Goal: Task Accomplishment & Management: Complete application form

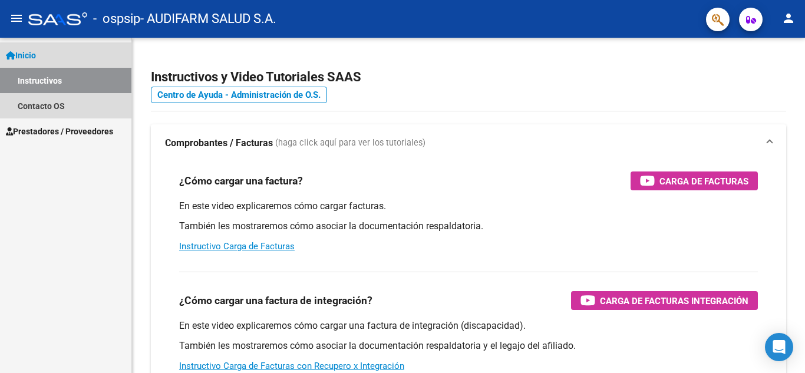
click at [29, 60] on span "Inicio" at bounding box center [21, 55] width 30 height 13
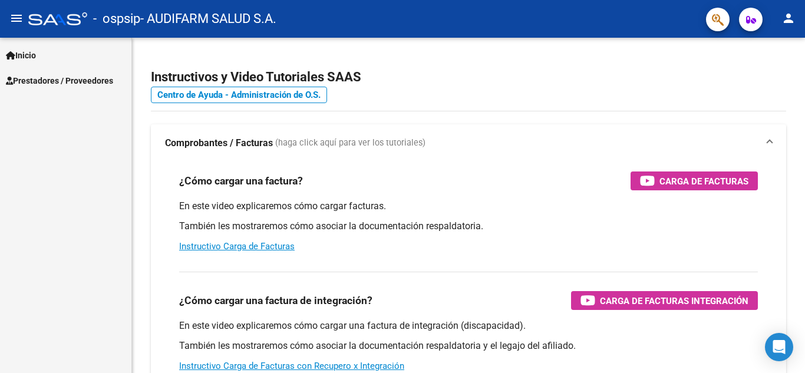
click at [31, 79] on span "Prestadores / Proveedores" at bounding box center [59, 80] width 107 height 13
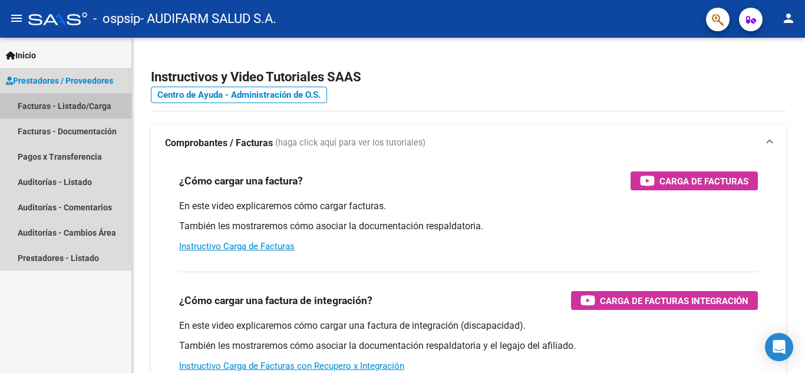
click at [47, 106] on link "Facturas - Listado/Carga" at bounding box center [65, 105] width 131 height 25
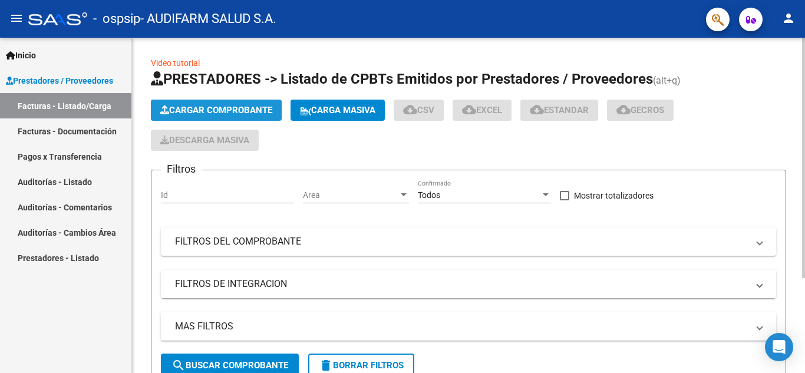
click at [212, 108] on span "Cargar Comprobante" at bounding box center [216, 110] width 112 height 11
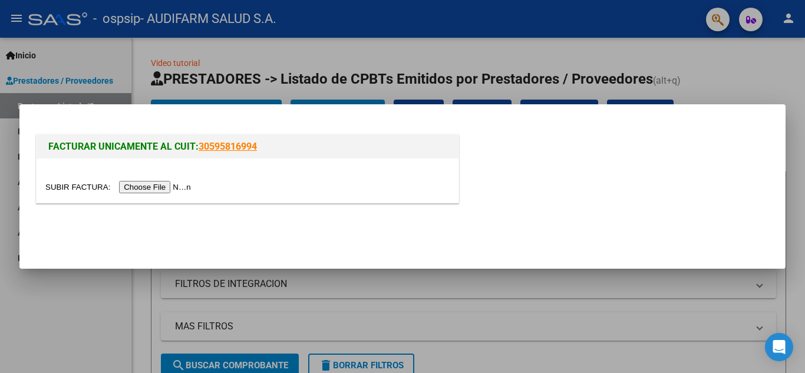
click at [164, 189] on input "file" at bounding box center [119, 187] width 149 height 12
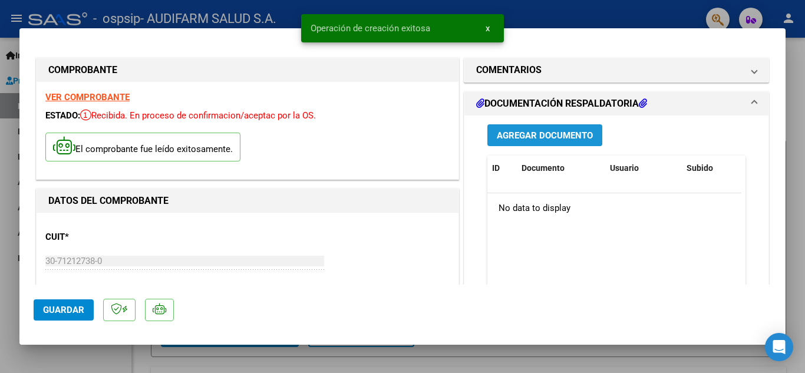
click at [514, 136] on span "Agregar Documento" at bounding box center [545, 135] width 96 height 11
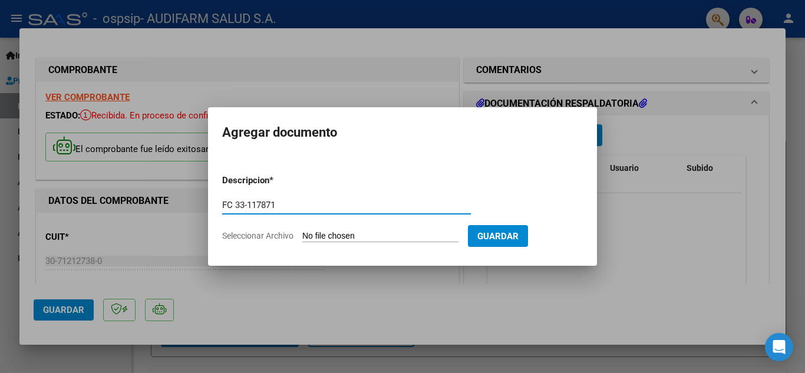
type input "FC 33-117871"
click at [375, 238] on input "Seleccionar Archivo" at bounding box center [380, 236] width 156 height 11
type input "C:\fakepath\FC 0033-00117871.pdf"
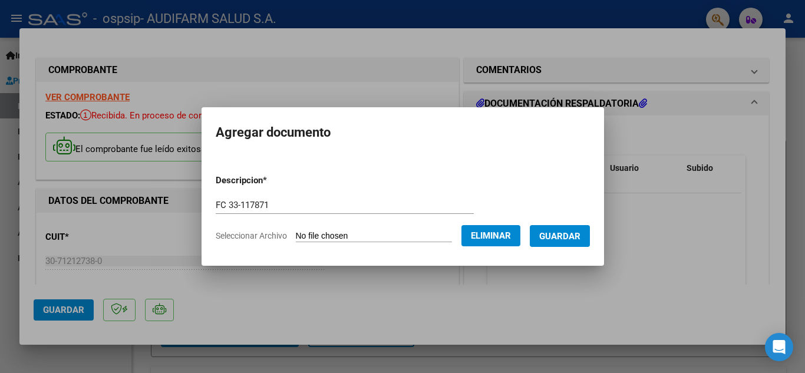
click at [576, 233] on span "Guardar" at bounding box center [559, 236] width 41 height 11
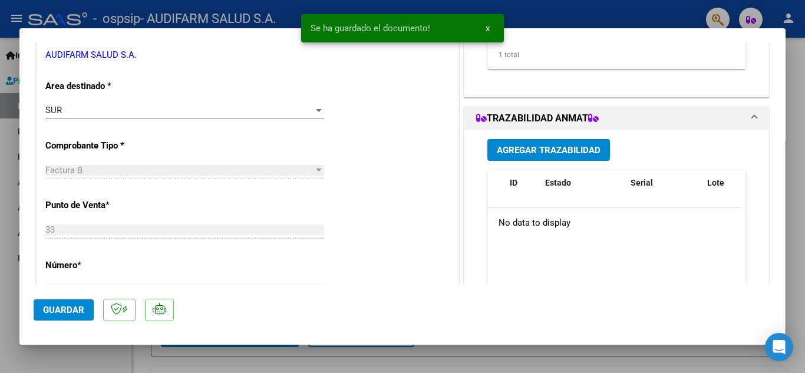
scroll to position [281, 0]
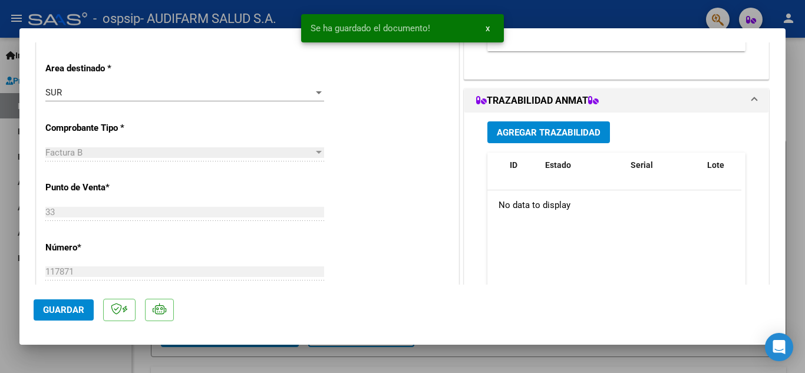
click at [556, 130] on span "Agregar Trazabilidad" at bounding box center [549, 132] width 104 height 11
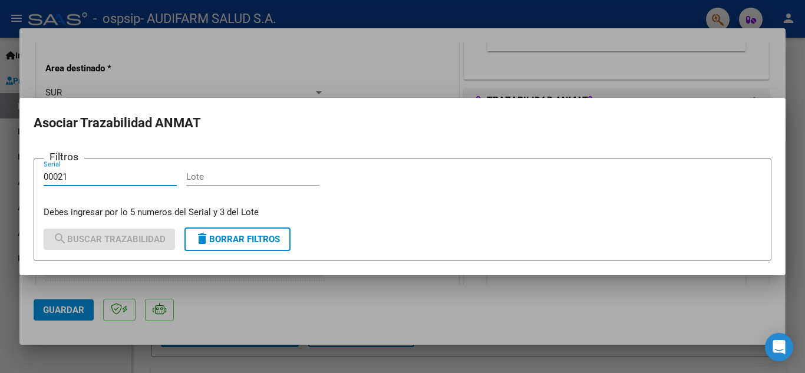
type input "00021"
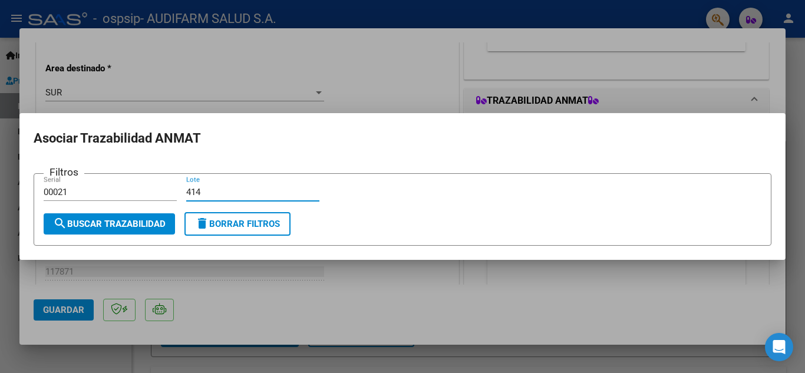
type input "414"
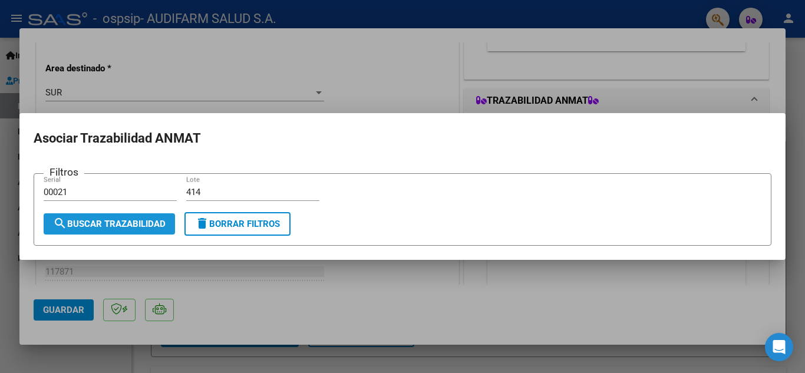
click at [85, 219] on span "search Buscar Trazabilidad" at bounding box center [109, 224] width 113 height 11
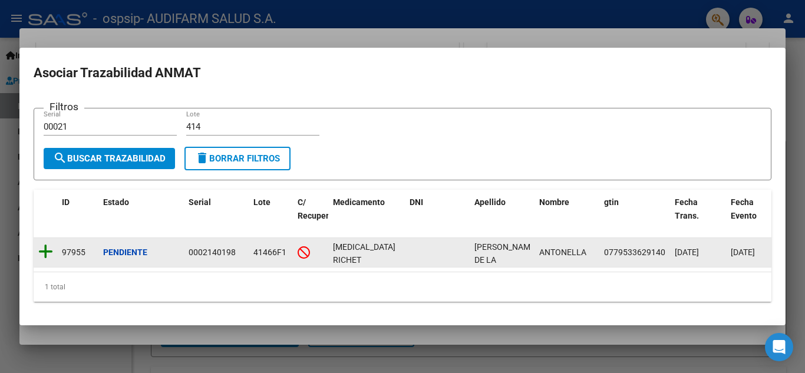
click at [47, 249] on icon at bounding box center [45, 251] width 15 height 17
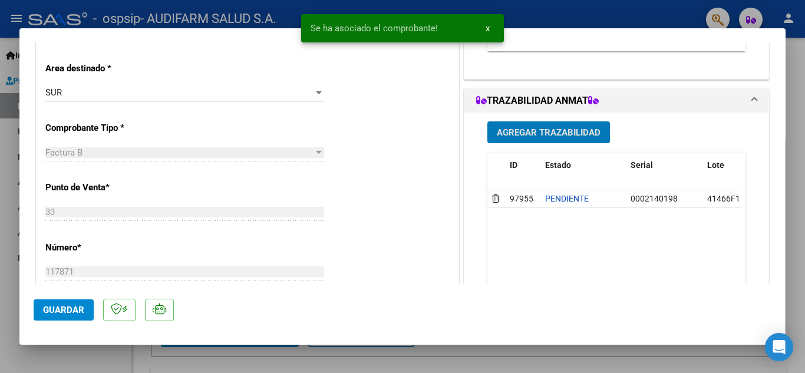
click at [518, 127] on span "Agregar Trazabilidad" at bounding box center [549, 132] width 104 height 11
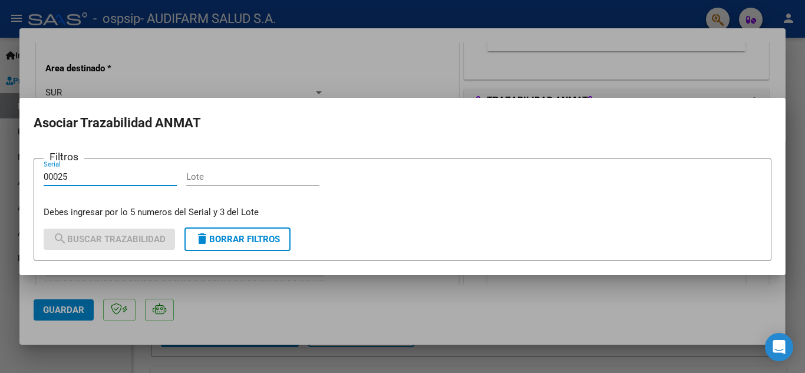
type input "00025"
click at [223, 176] on input "Lote" at bounding box center [252, 177] width 133 height 11
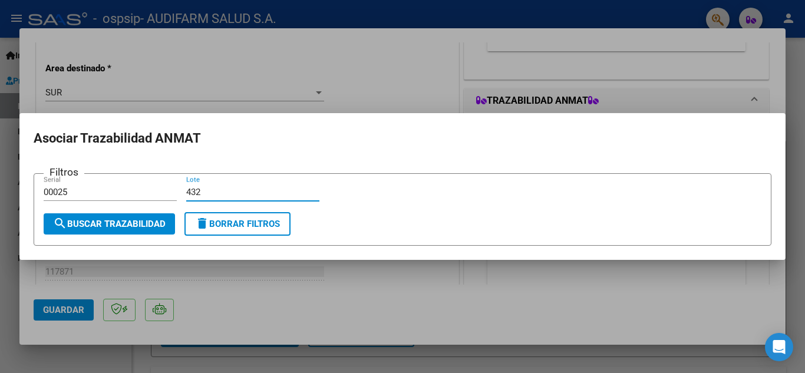
type input "432"
click at [147, 219] on span "search Buscar Trazabilidad" at bounding box center [109, 224] width 113 height 11
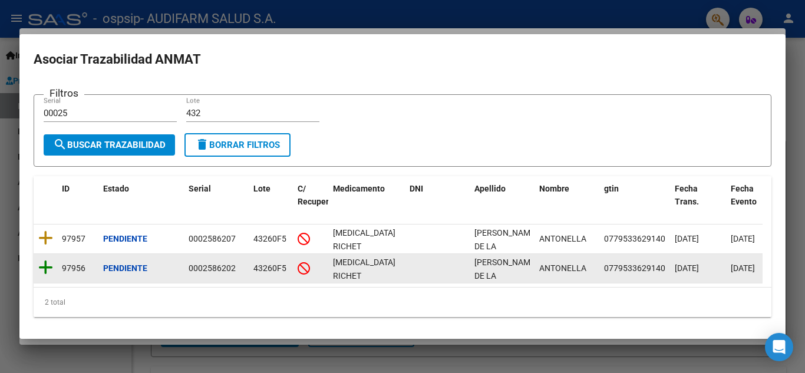
click at [44, 268] on icon at bounding box center [45, 267] width 15 height 17
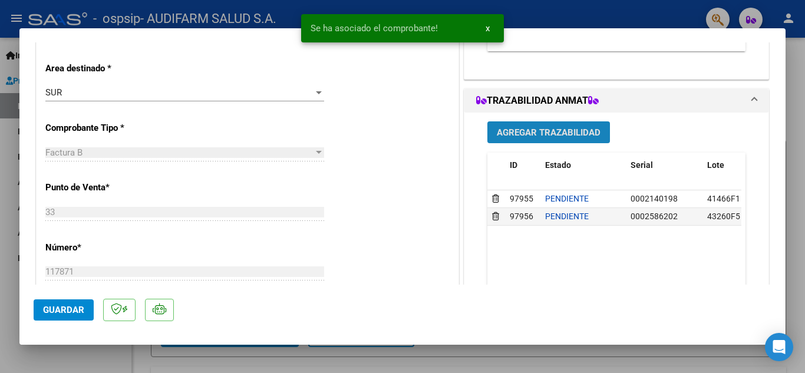
click at [515, 133] on span "Agregar Trazabilidad" at bounding box center [549, 132] width 104 height 11
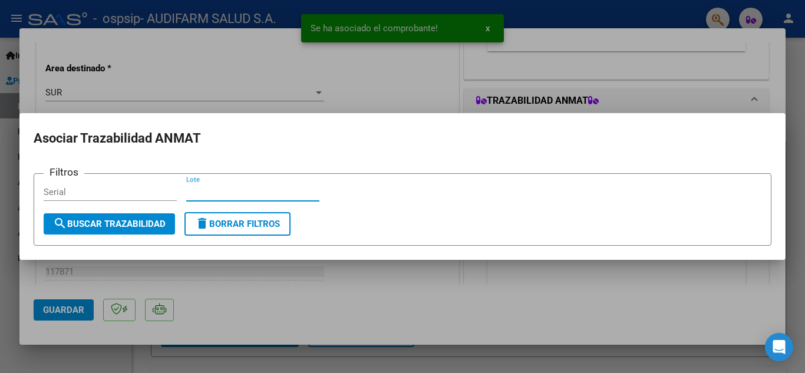
click at [216, 192] on input "Lote" at bounding box center [252, 192] width 133 height 11
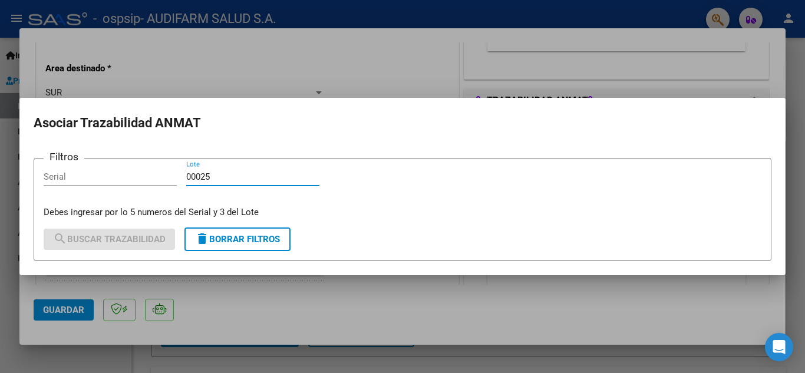
drag, startPoint x: 165, startPoint y: 178, endPoint x: 147, endPoint y: 178, distance: 18.3
click at [147, 178] on div "Filtros Serial 00025 Lote Debes ingresar por lo 5 numeros del Serial y 3 del Lo…" at bounding box center [403, 193] width 718 height 51
type input "00025"
click at [90, 180] on input "Serial" at bounding box center [110, 177] width 133 height 11
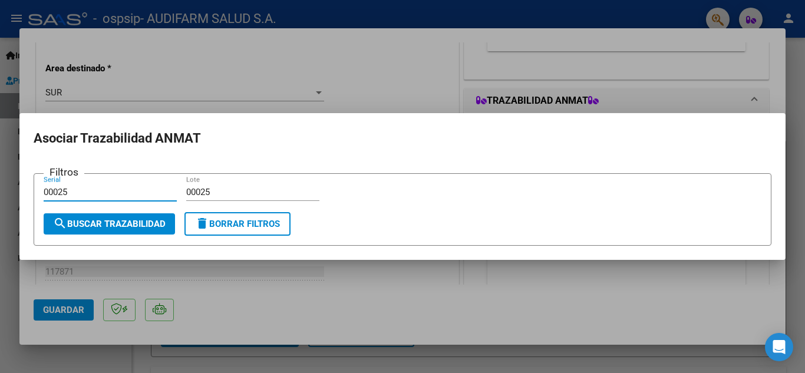
type input "00025"
drag, startPoint x: 224, startPoint y: 190, endPoint x: 156, endPoint y: 186, distance: 68.5
click at [156, 186] on div "Filtros 00025 Serial 00025 Lote" at bounding box center [403, 197] width 718 height 29
type input "432"
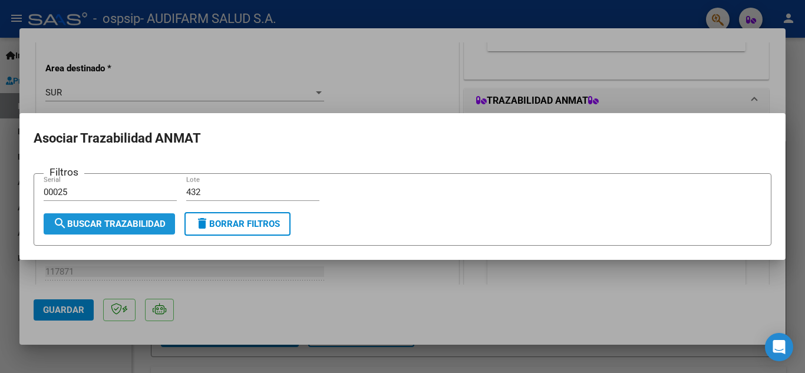
click at [137, 228] on span "search Buscar Trazabilidad" at bounding box center [109, 224] width 113 height 11
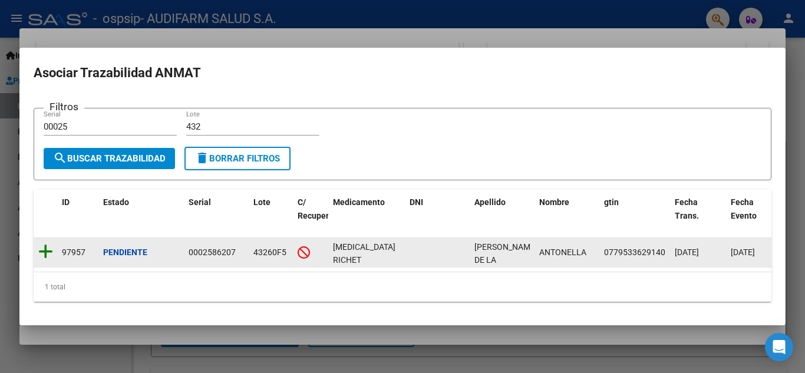
click at [44, 245] on icon at bounding box center [45, 251] width 15 height 17
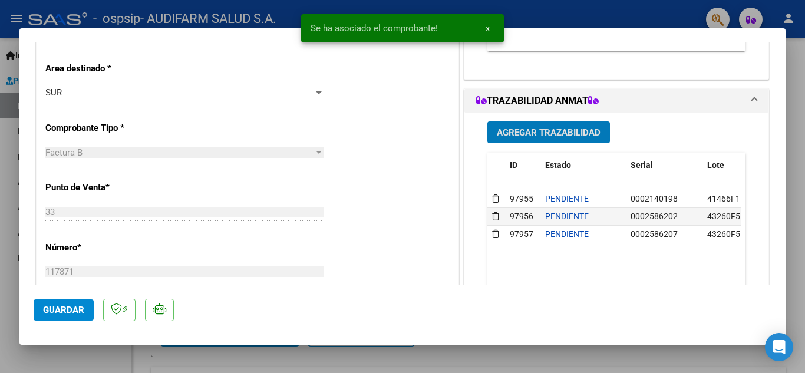
click at [534, 133] on span "Agregar Trazabilidad" at bounding box center [549, 132] width 104 height 11
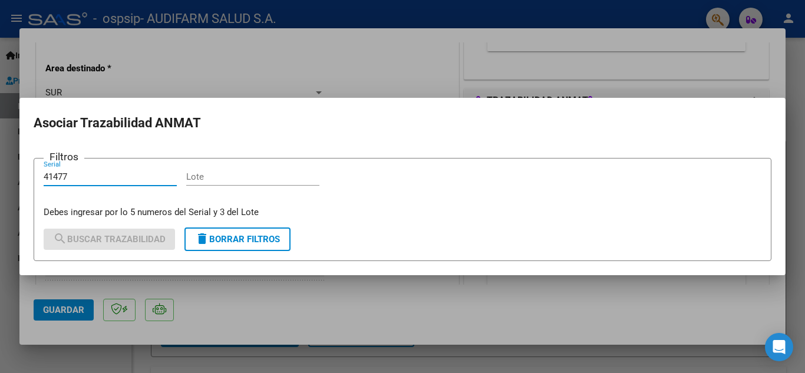
type input "41477"
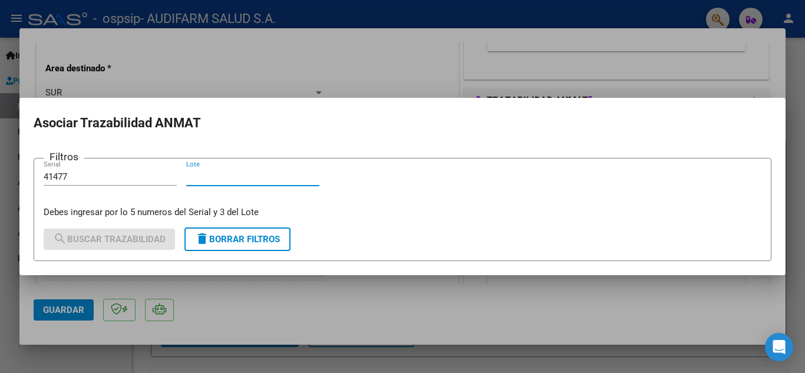
click at [231, 177] on input "Lote" at bounding box center [252, 177] width 133 height 11
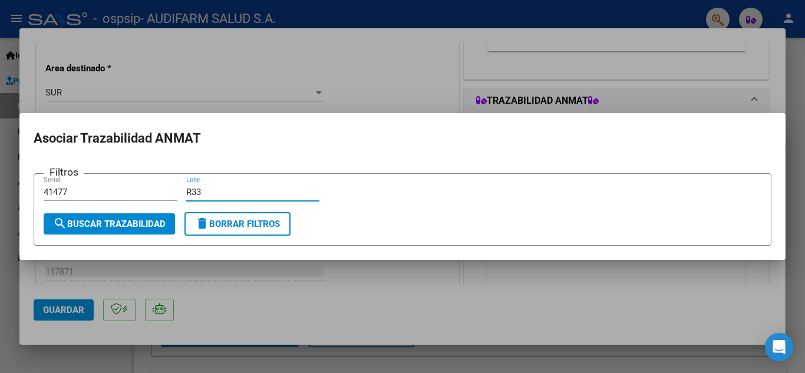
type input "R33"
click at [141, 228] on span "search Buscar Trazabilidad" at bounding box center [109, 224] width 113 height 11
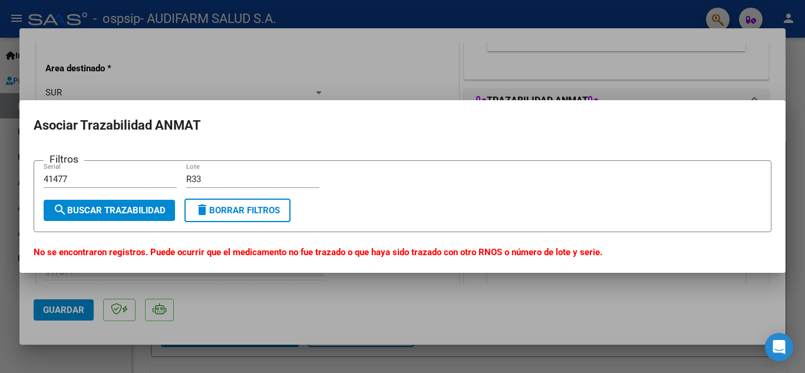
click at [389, 291] on div at bounding box center [402, 186] width 805 height 373
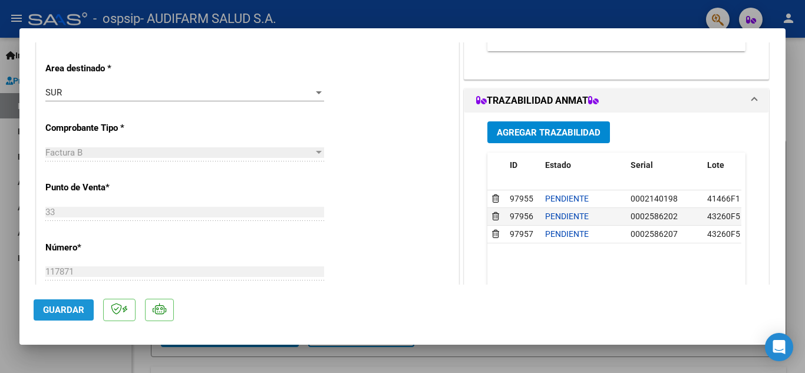
click at [44, 306] on span "Guardar" at bounding box center [63, 310] width 41 height 11
click at [804, 120] on div at bounding box center [402, 186] width 805 height 373
type input "$ 0,00"
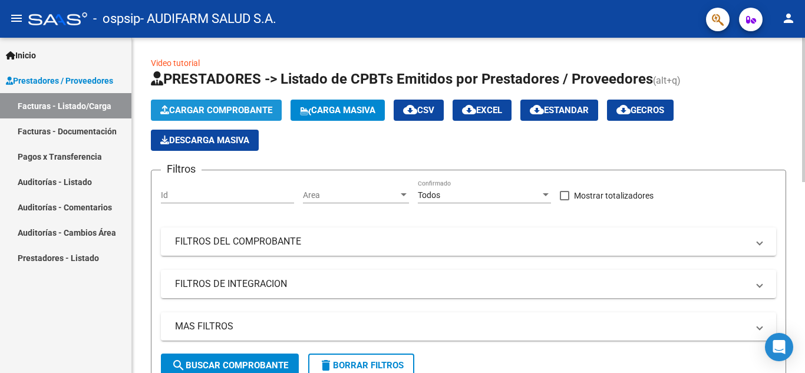
click at [209, 112] on span "Cargar Comprobante" at bounding box center [216, 110] width 112 height 11
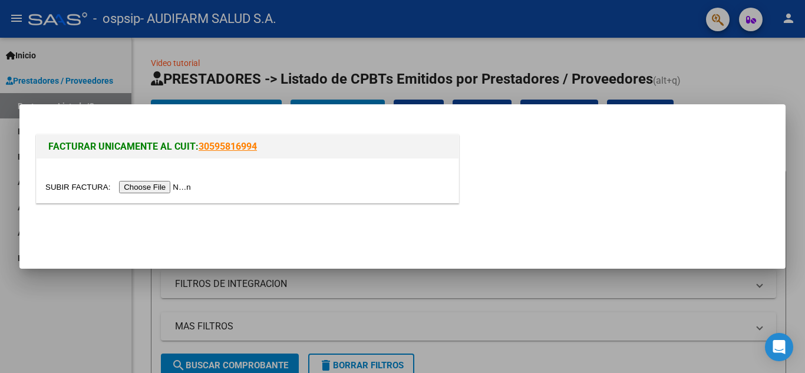
click at [189, 184] on input "file" at bounding box center [119, 187] width 149 height 12
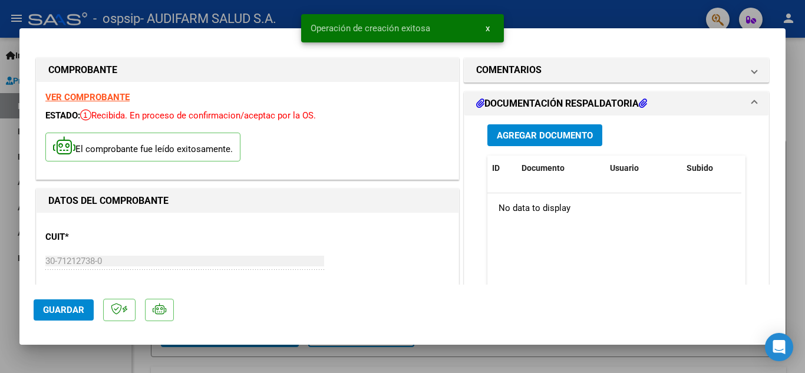
click at [535, 142] on button "Agregar Documento" at bounding box center [545, 135] width 115 height 22
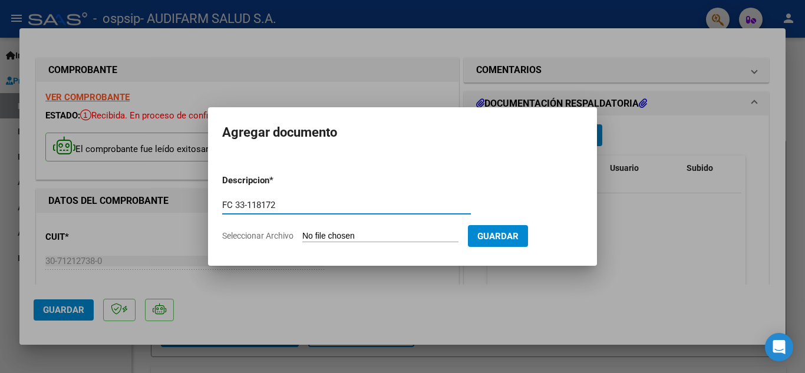
type input "FC 33-118172"
click at [361, 235] on input "Seleccionar Archivo" at bounding box center [380, 236] width 156 height 11
type input "C:\fakepath\FC 0033-00118172.pdf"
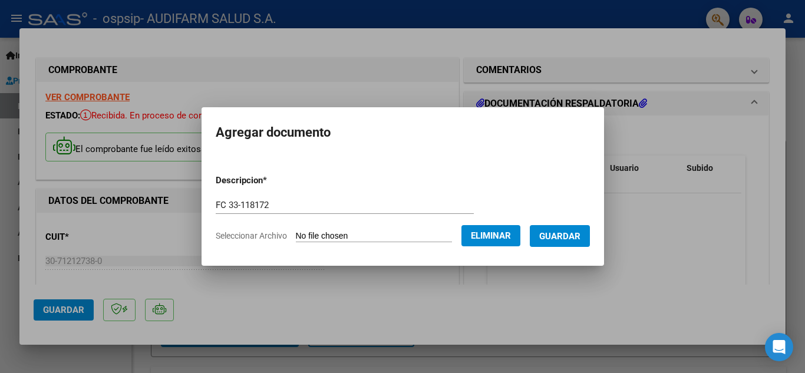
click at [565, 236] on span "Guardar" at bounding box center [559, 236] width 41 height 11
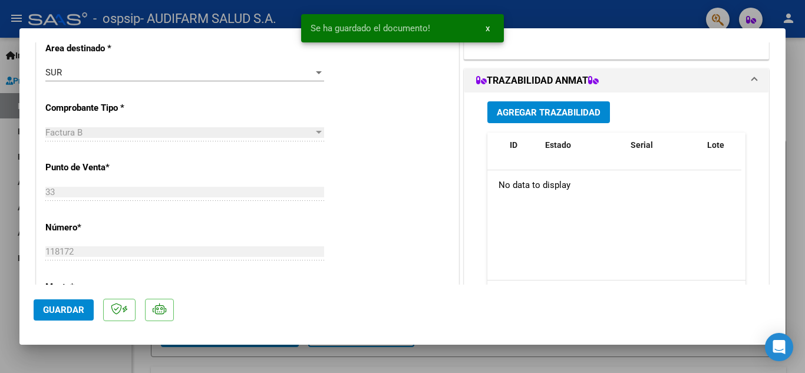
scroll to position [306, 0]
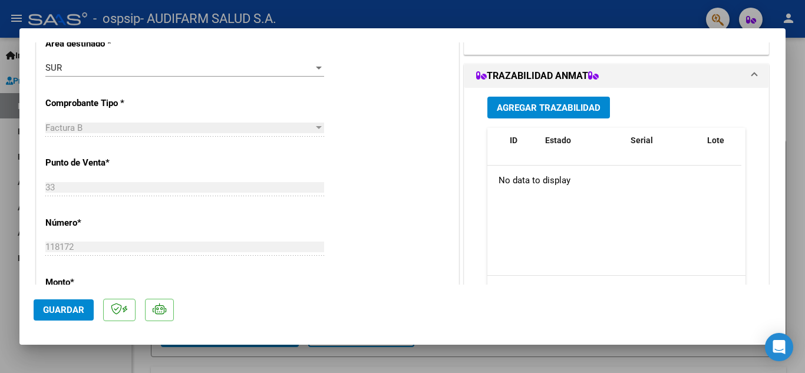
click at [558, 103] on span "Agregar Trazabilidad" at bounding box center [549, 108] width 104 height 11
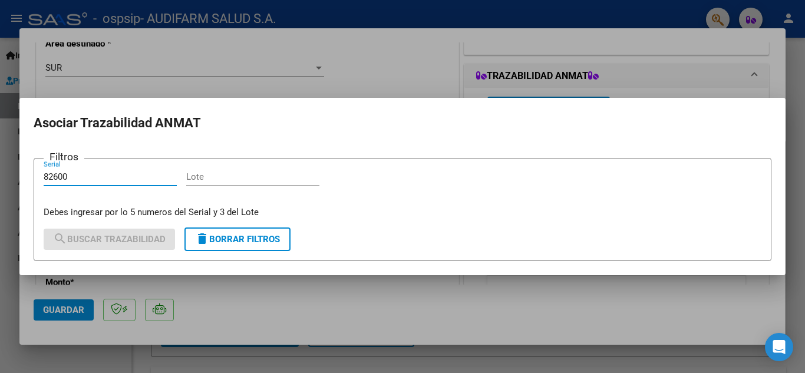
type input "82600"
click at [238, 179] on input "Lote" at bounding box center [252, 177] width 133 height 11
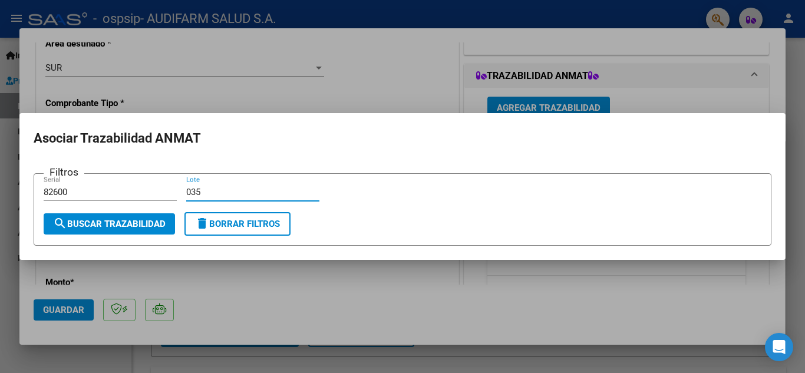
type input "035"
click at [132, 222] on span "search Buscar Trazabilidad" at bounding box center [109, 224] width 113 height 11
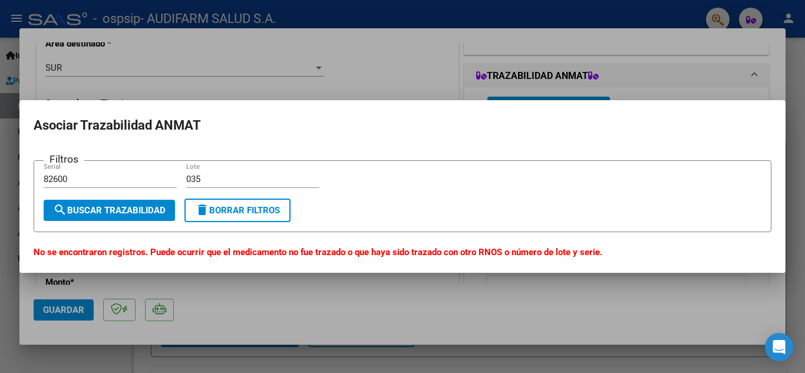
click at [386, 94] on div at bounding box center [402, 186] width 805 height 373
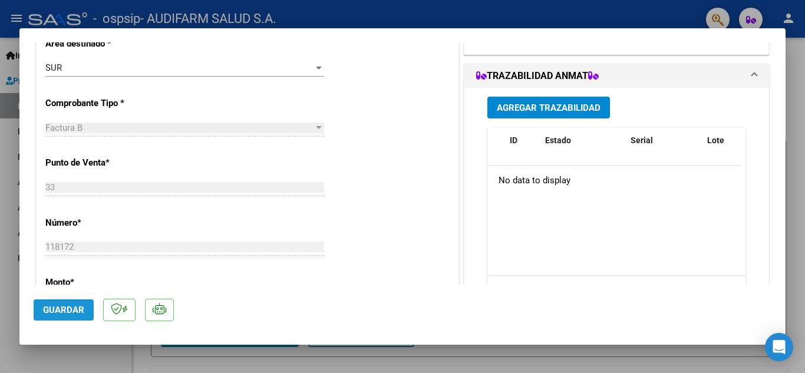
click at [74, 310] on span "Guardar" at bounding box center [63, 310] width 41 height 11
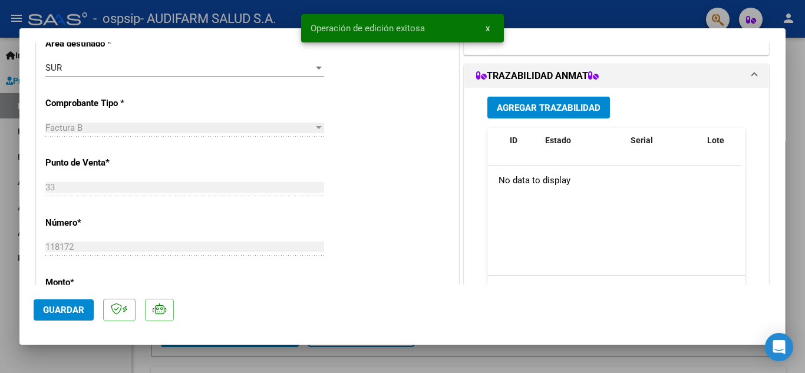
click at [805, 109] on div at bounding box center [402, 186] width 805 height 373
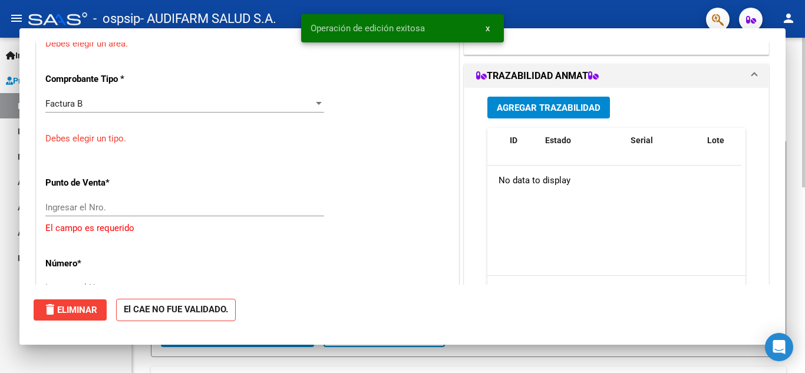
scroll to position [0, 0]
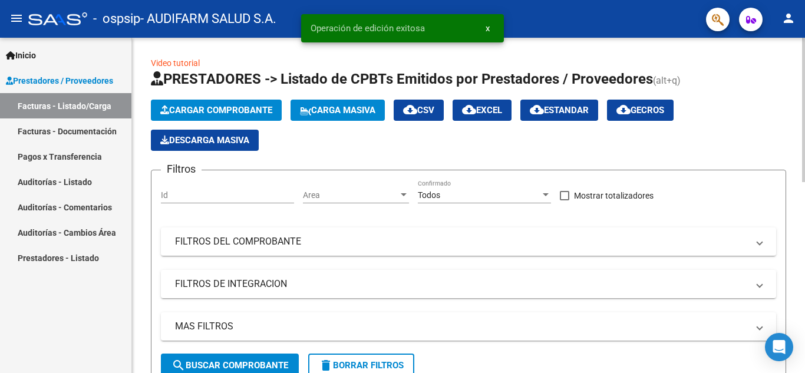
click at [209, 106] on span "Cargar Comprobante" at bounding box center [216, 110] width 112 height 11
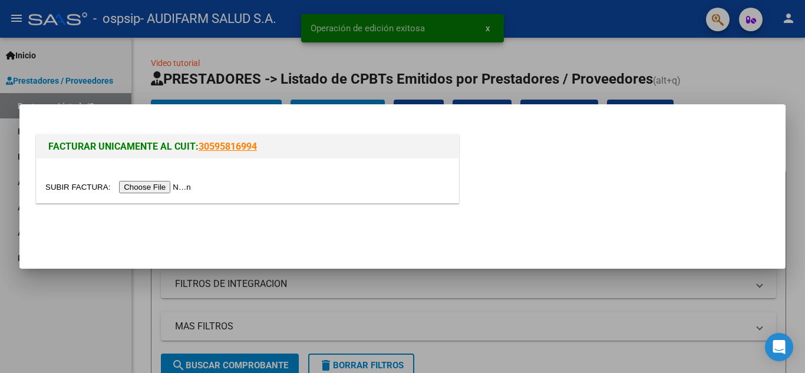
click at [176, 187] on input "file" at bounding box center [119, 187] width 149 height 12
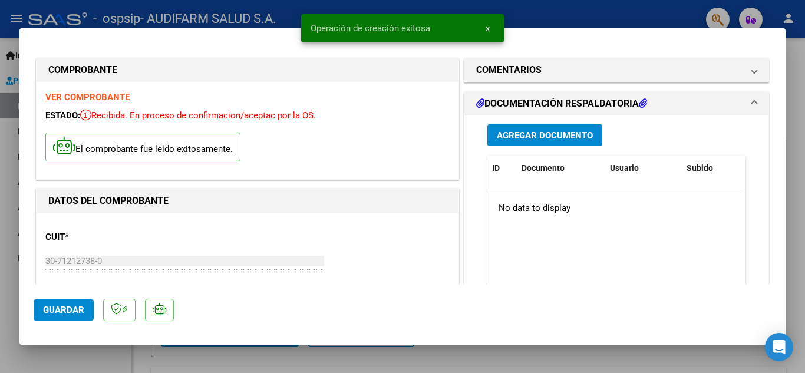
click at [534, 136] on span "Agregar Documento" at bounding box center [545, 135] width 96 height 11
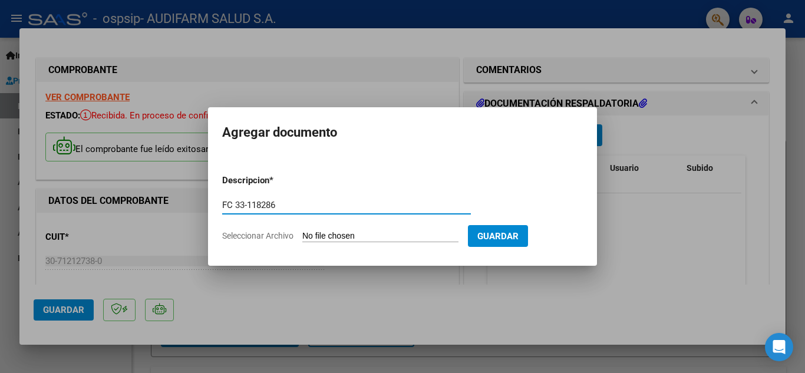
type input "FC 33-118286"
click at [374, 233] on input "Seleccionar Archivo" at bounding box center [380, 236] width 156 height 11
type input "C:\fakepath\FC 0033-00118286.pdf"
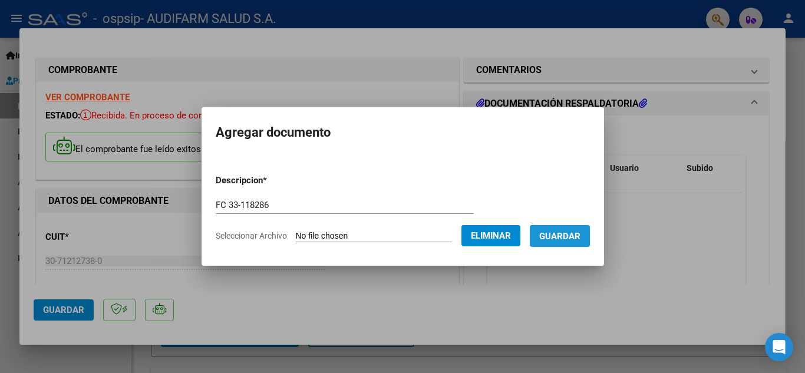
click at [569, 234] on span "Guardar" at bounding box center [559, 236] width 41 height 11
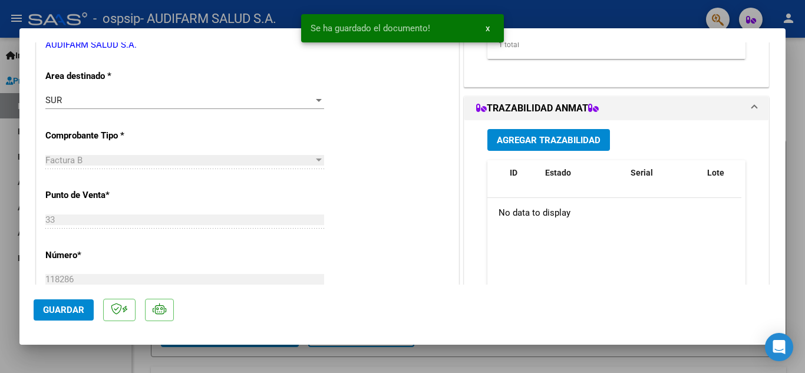
scroll to position [296, 0]
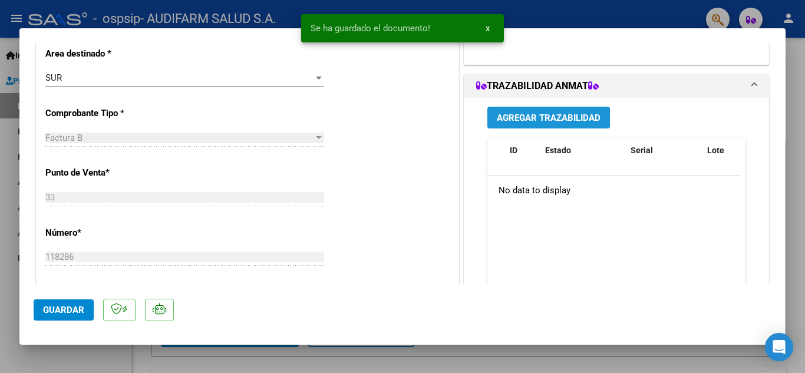
click at [540, 118] on span "Agregar Trazabilidad" at bounding box center [549, 118] width 104 height 11
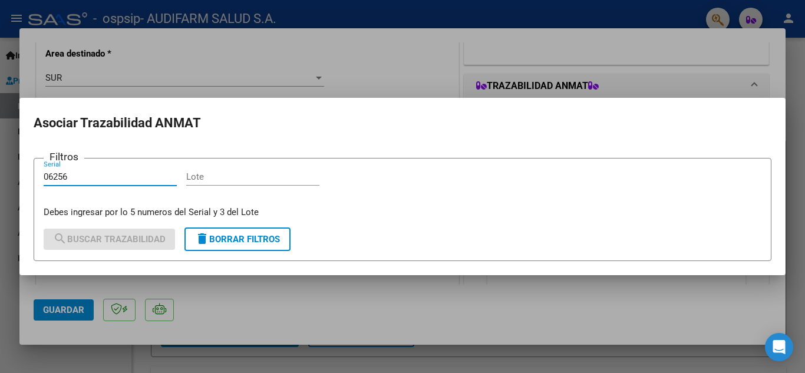
type input "06256"
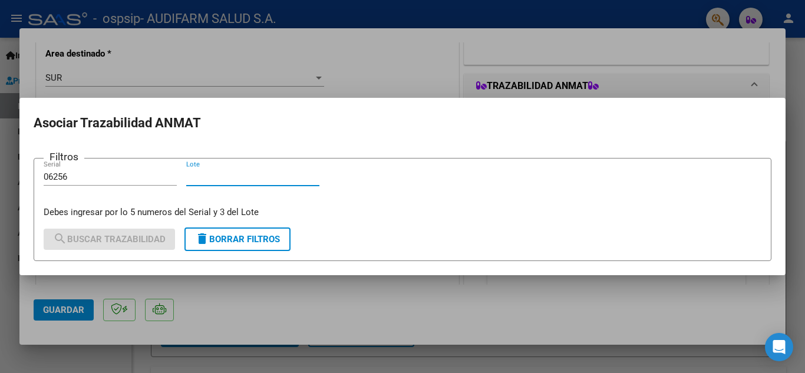
click at [199, 173] on input "Lote" at bounding box center [252, 177] width 133 height 11
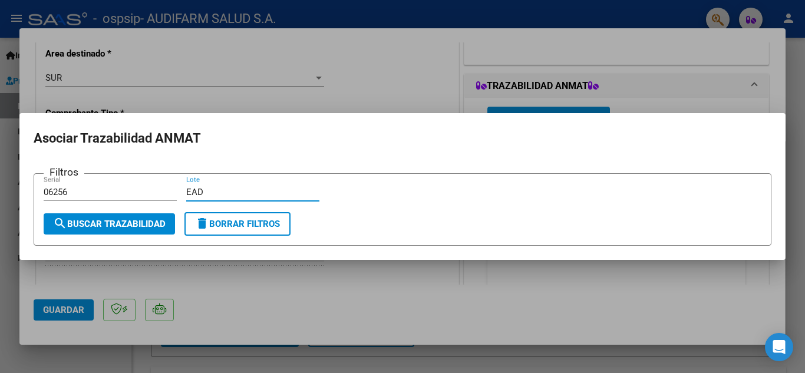
type input "EAD"
click at [133, 222] on span "search Buscar Trazabilidad" at bounding box center [109, 224] width 113 height 11
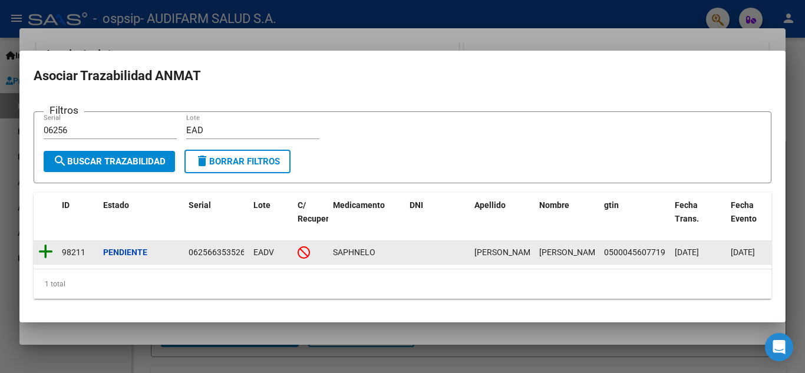
click at [41, 246] on icon at bounding box center [45, 251] width 15 height 17
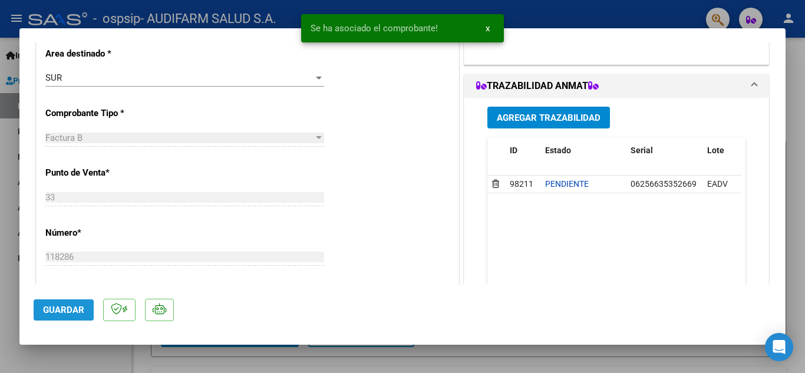
click at [49, 308] on span "Guardar" at bounding box center [63, 310] width 41 height 11
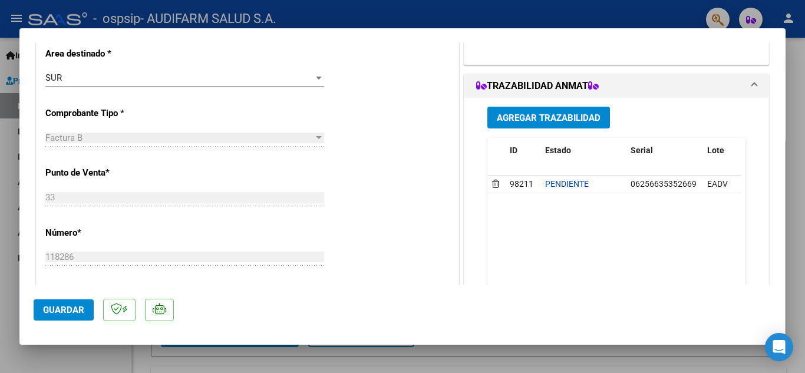
click at [804, 88] on div at bounding box center [402, 186] width 805 height 373
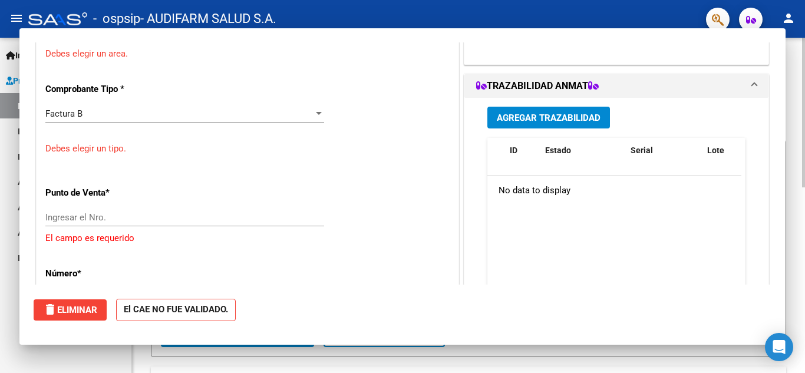
scroll to position [0, 0]
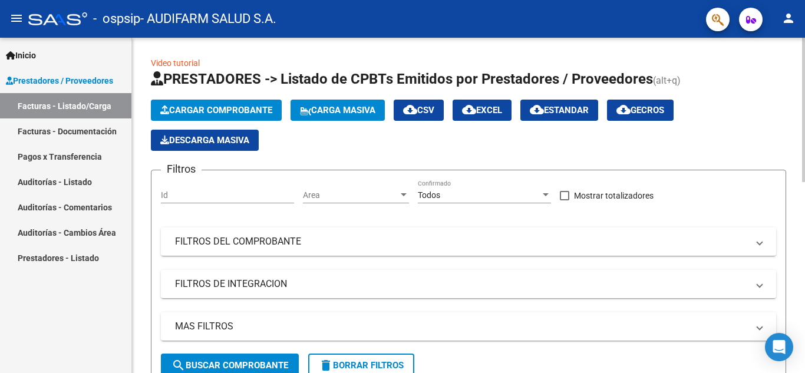
click at [213, 107] on span "Cargar Comprobante" at bounding box center [216, 110] width 112 height 11
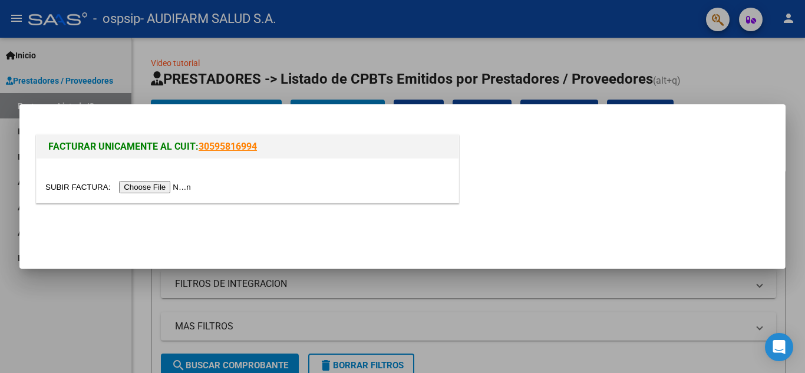
click at [183, 185] on input "file" at bounding box center [119, 187] width 149 height 12
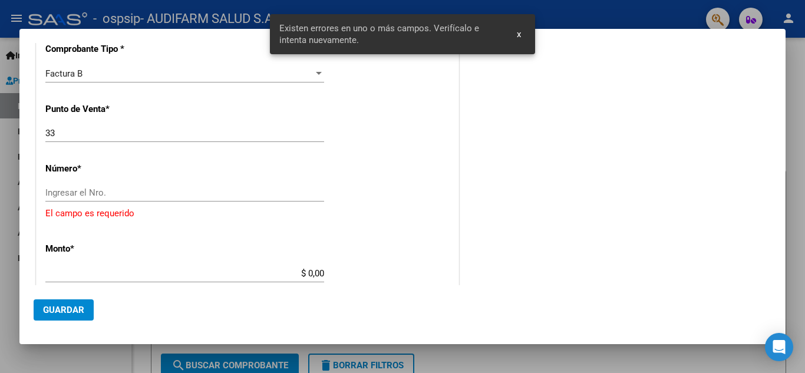
scroll to position [296, 0]
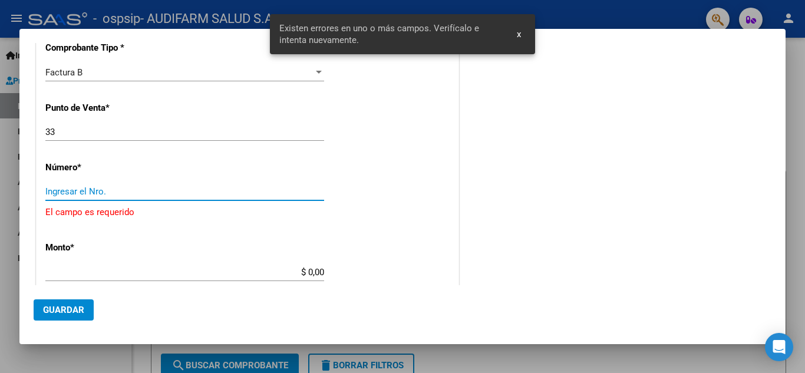
click at [128, 193] on input "Ingresar el Nro." at bounding box center [184, 191] width 279 height 11
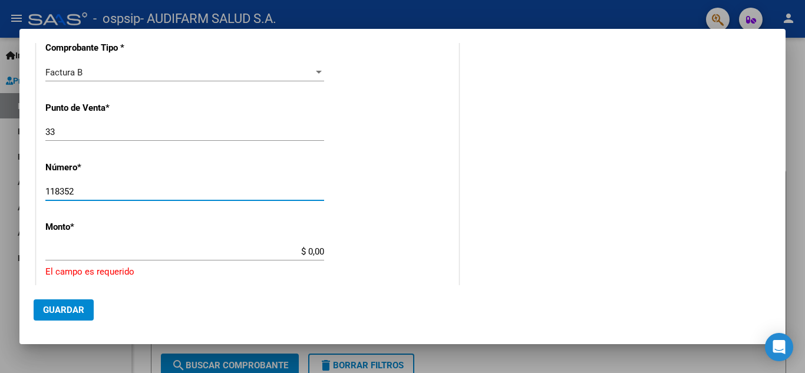
type input "118352"
click at [146, 248] on input "$ 0,00" at bounding box center [184, 251] width 279 height 11
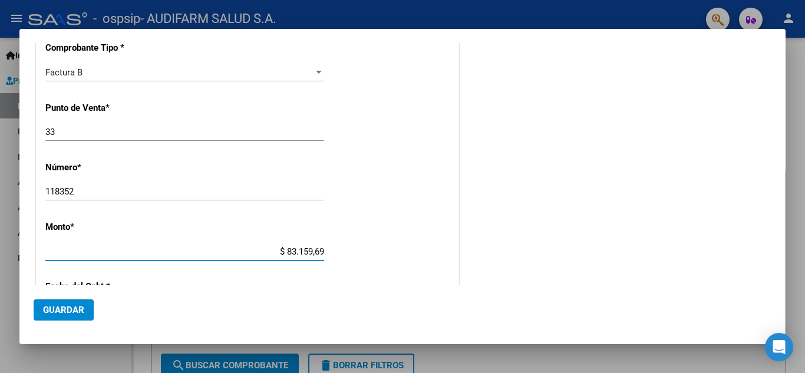
type input "$ 831.596,92"
click at [239, 182] on div "CUIT * 30-71212738-0 Ingresar CUIT ANALISIS PRESTADOR AUDIFARM SALUD S.A. ARCA …" at bounding box center [248, 239] width 422 height 776
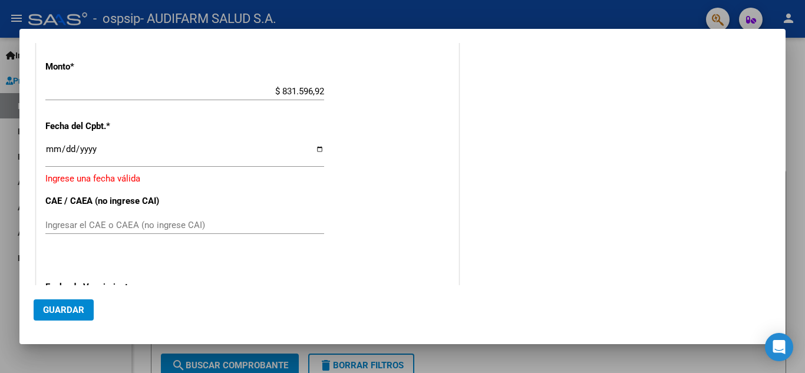
scroll to position [459, 0]
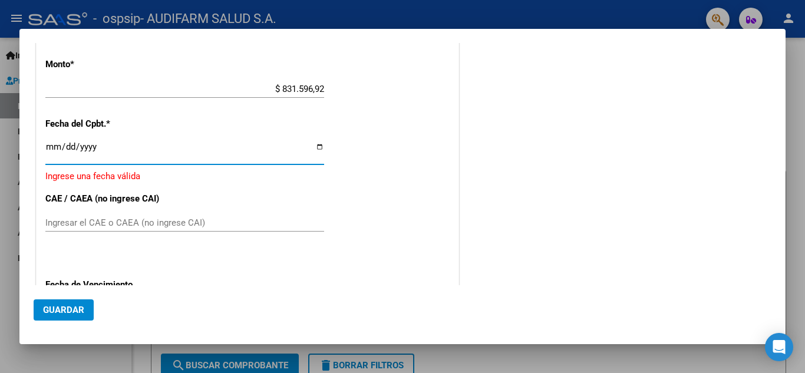
click at [316, 149] on input "Ingresar la fecha" at bounding box center [184, 151] width 279 height 19
type input "[DATE]"
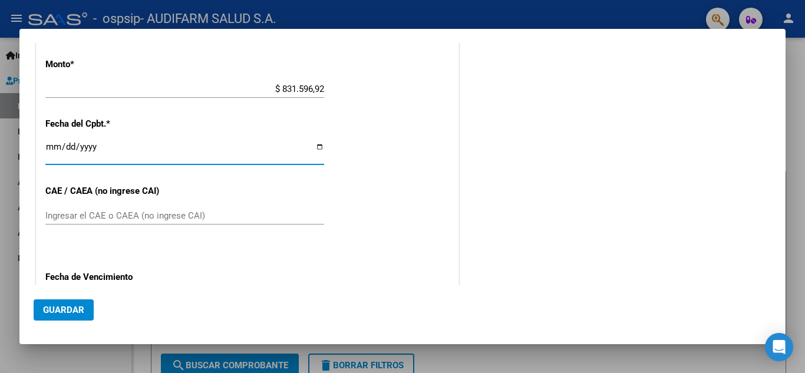
click at [70, 309] on span "Guardar" at bounding box center [63, 310] width 41 height 11
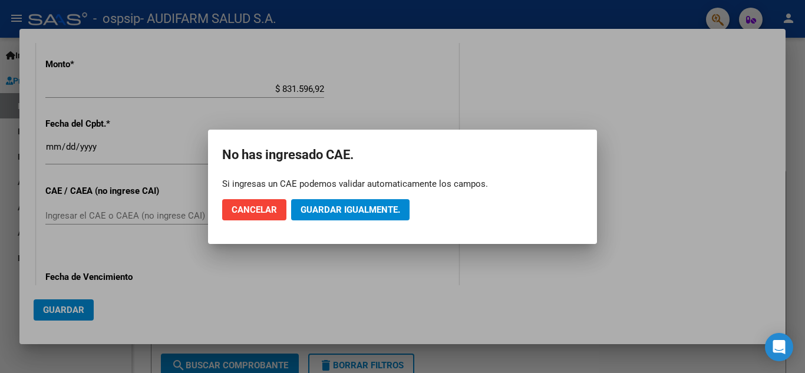
drag, startPoint x: 277, startPoint y: 265, endPoint x: 133, endPoint y: 242, distance: 146.4
click at [273, 266] on div at bounding box center [402, 186] width 805 height 373
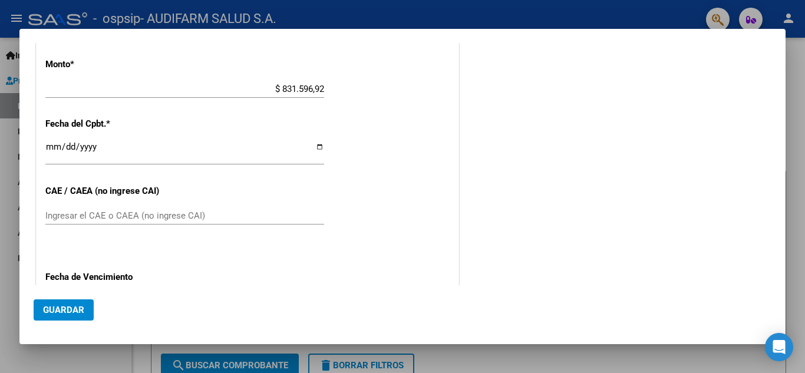
click at [119, 214] on input "Ingresar el CAE o CAEA (no ingrese CAI)" at bounding box center [184, 215] width 279 height 11
type input "75410698461681"
click at [62, 310] on span "Guardar" at bounding box center [63, 310] width 41 height 11
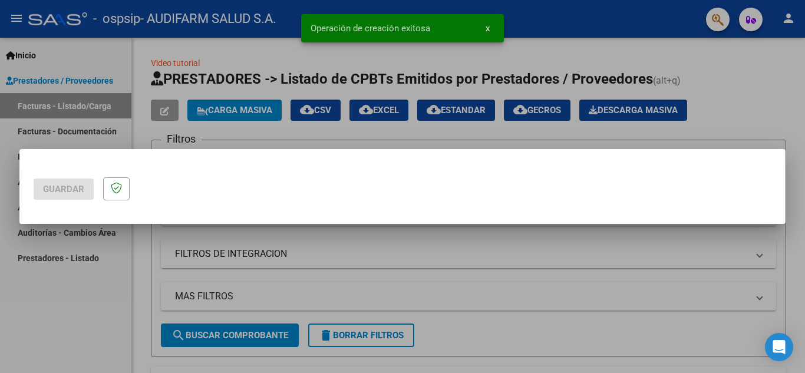
scroll to position [0, 0]
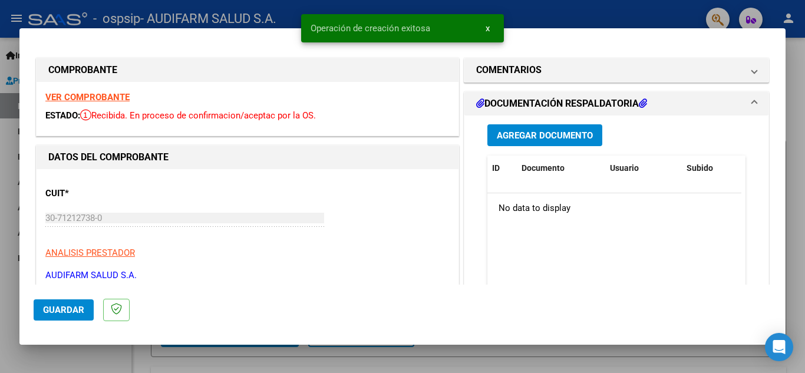
click at [514, 133] on span "Agregar Documento" at bounding box center [545, 135] width 96 height 11
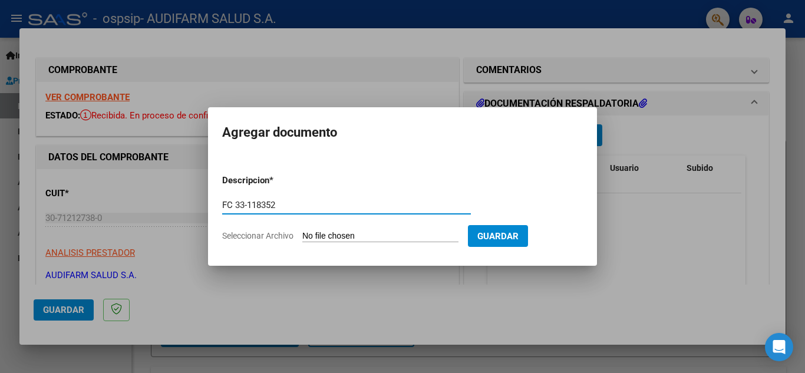
type input "FC 33-118352"
click at [351, 235] on input "Seleccionar Archivo" at bounding box center [380, 236] width 156 height 11
type input "C:\fakepath\FC 0033-00118352.pdf"
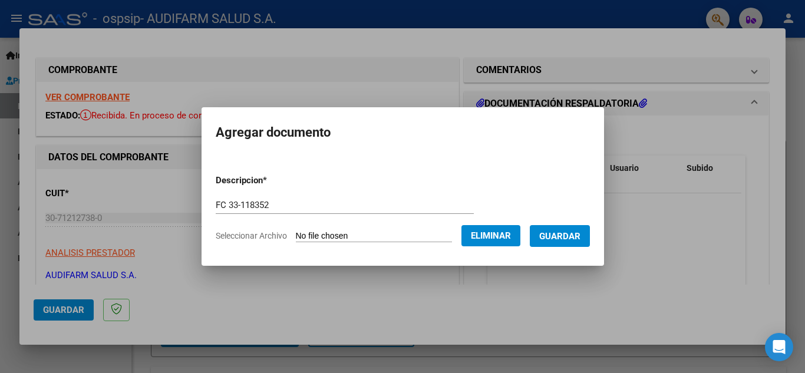
click at [581, 236] on span "Guardar" at bounding box center [559, 236] width 41 height 11
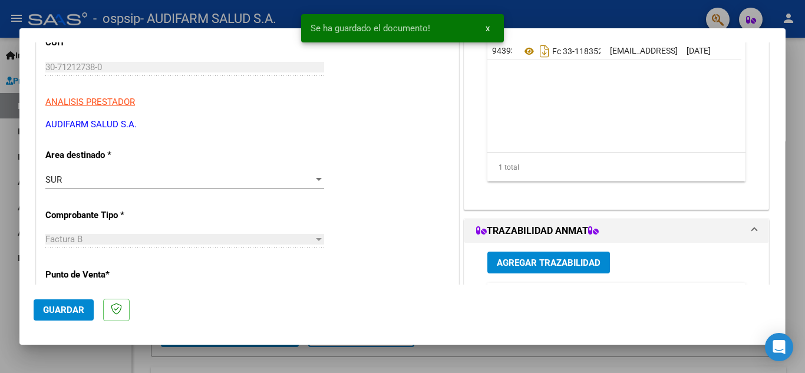
scroll to position [194, 0]
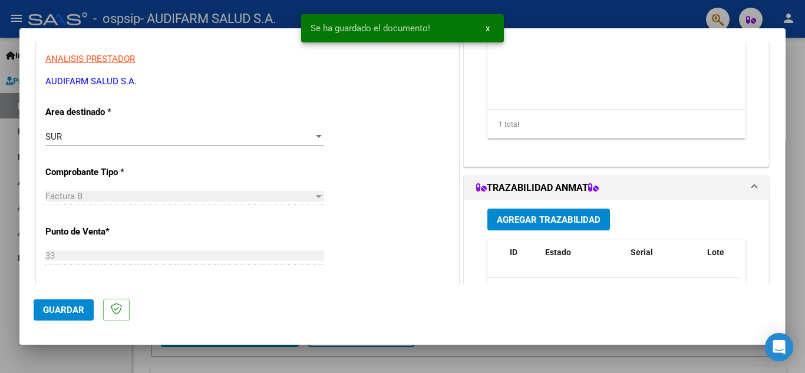
click at [558, 216] on span "Agregar Trazabilidad" at bounding box center [549, 220] width 104 height 11
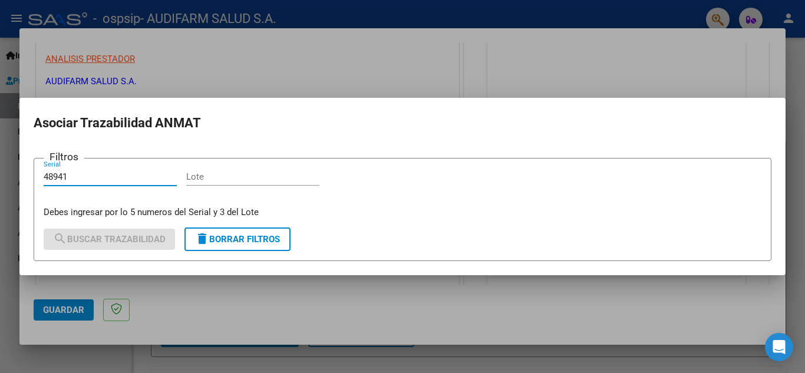
type input "48941"
click at [212, 177] on input "Lote" at bounding box center [252, 177] width 133 height 11
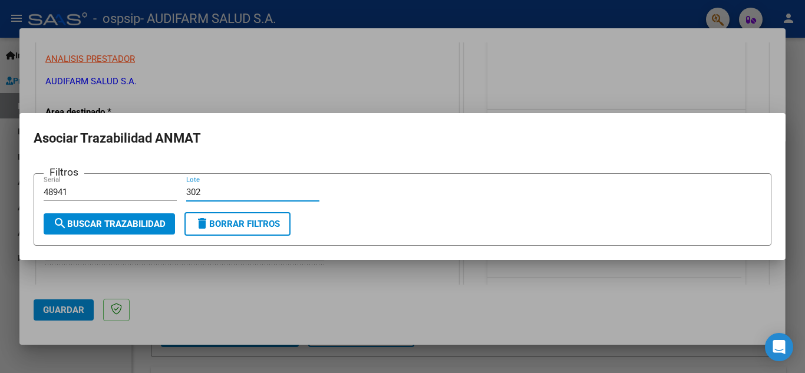
type input "302"
click at [86, 231] on button "search Buscar Trazabilidad" at bounding box center [109, 223] width 131 height 21
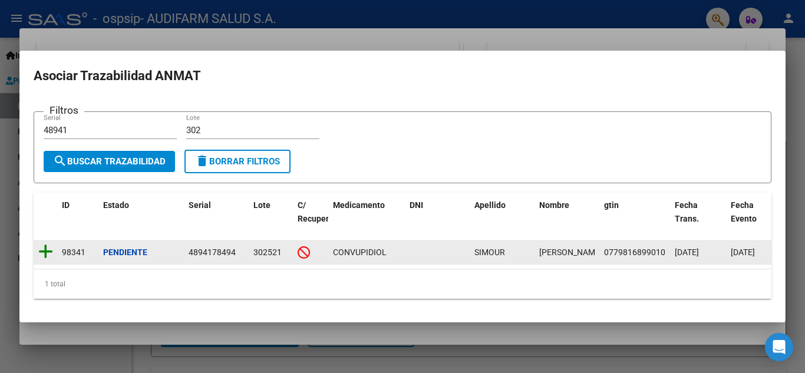
click at [44, 246] on icon at bounding box center [45, 251] width 15 height 17
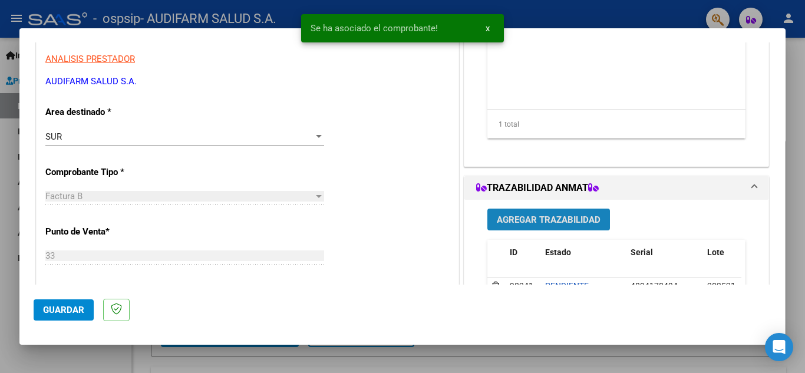
click at [580, 214] on span "Agregar Trazabilidad" at bounding box center [549, 219] width 104 height 11
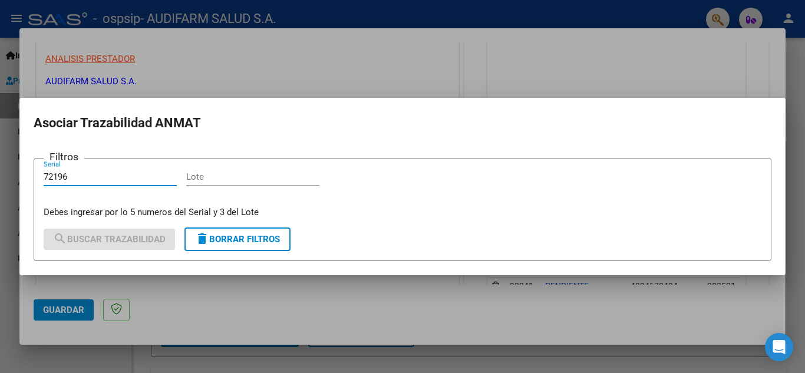
type input "72196"
click at [282, 179] on input "Lote" at bounding box center [252, 177] width 133 height 11
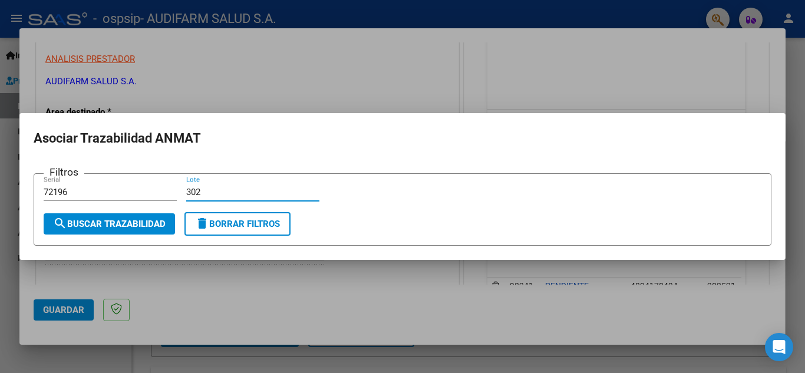
type input "302"
click at [121, 219] on span "search Buscar Trazabilidad" at bounding box center [109, 224] width 113 height 11
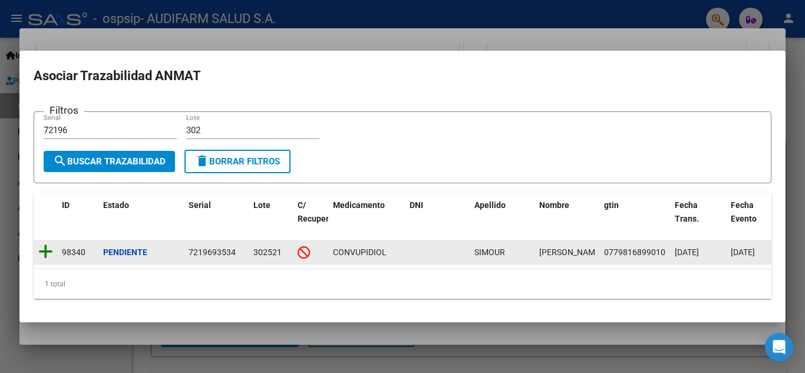
click at [47, 246] on icon at bounding box center [45, 251] width 15 height 17
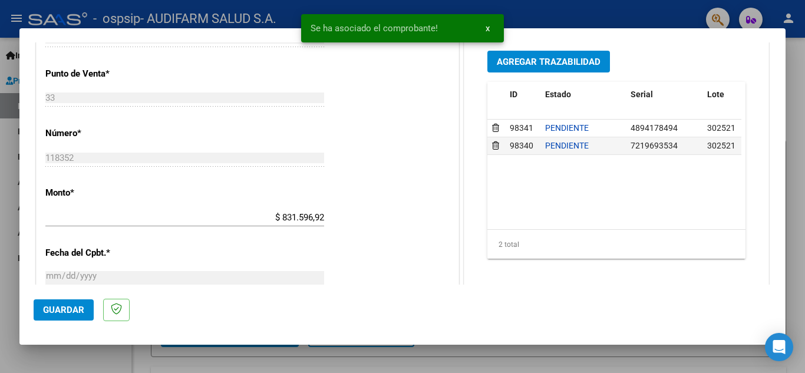
scroll to position [357, 0]
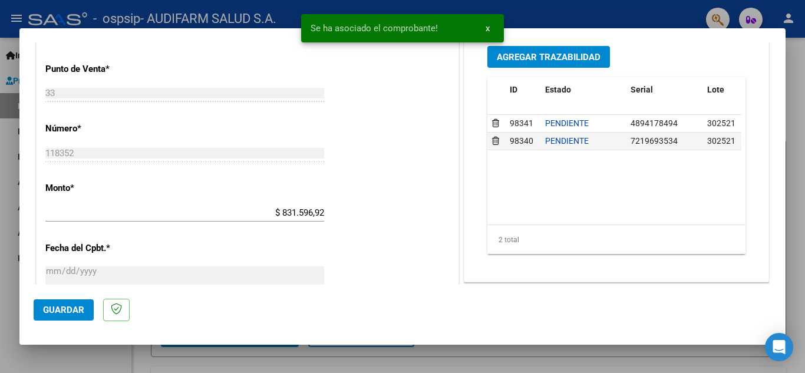
click at [79, 307] on span "Guardar" at bounding box center [63, 310] width 41 height 11
click at [805, 91] on div at bounding box center [402, 186] width 805 height 373
type input "$ 0,00"
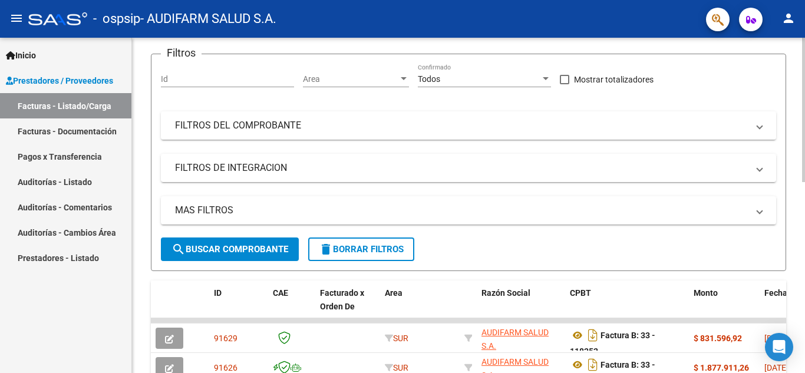
scroll to position [0, 0]
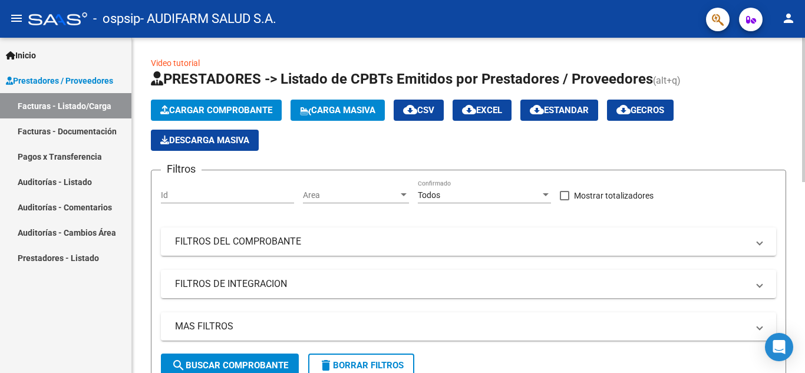
click at [805, 14] on div "menu - ospsip - AUDIFARM SALUD S.A. person Inicio Instructivos Contacto OS Pres…" at bounding box center [402, 186] width 805 height 373
